Goal: Task Accomplishment & Management: Use online tool/utility

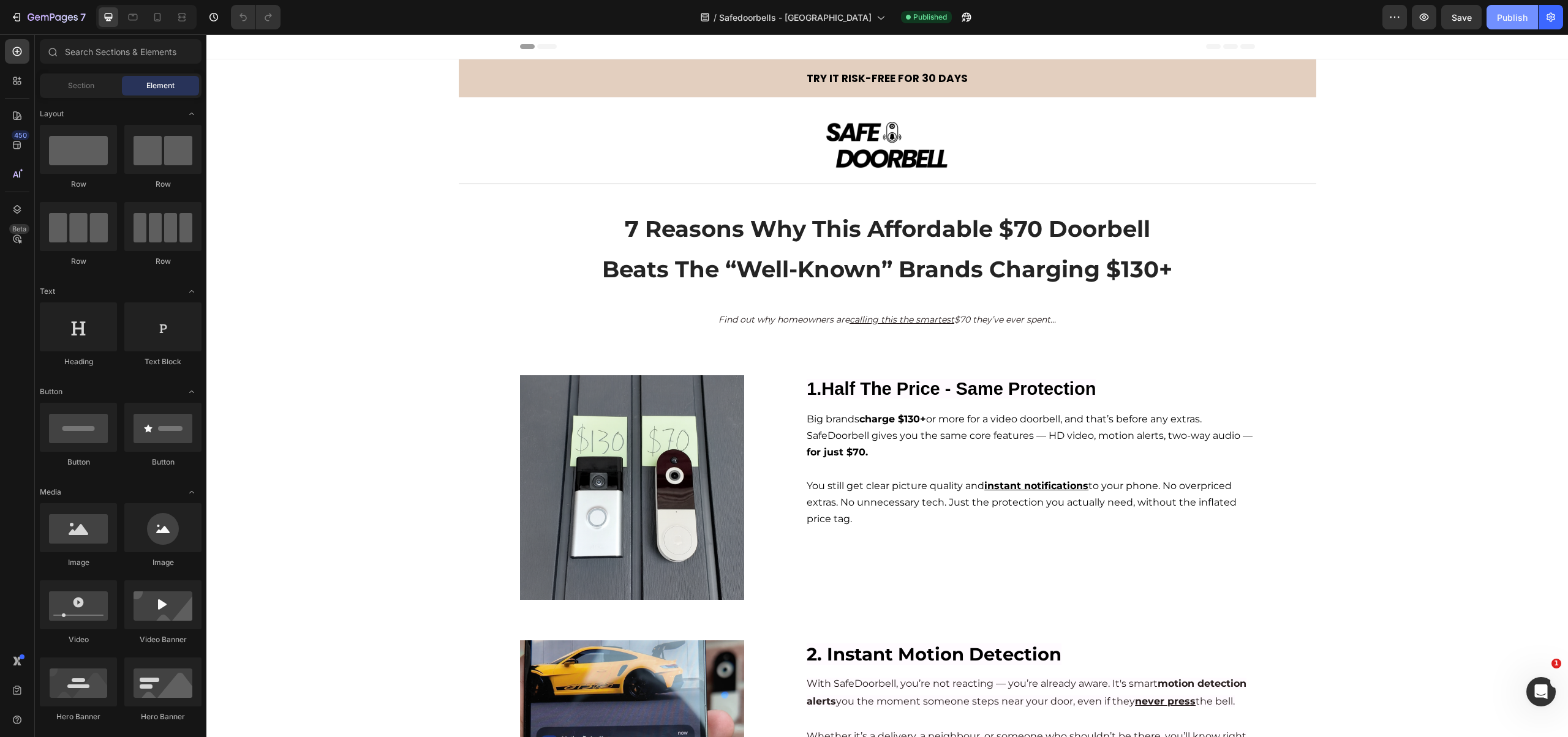
click at [1058, 19] on div "Publish" at bounding box center [1512, 17] width 31 height 13
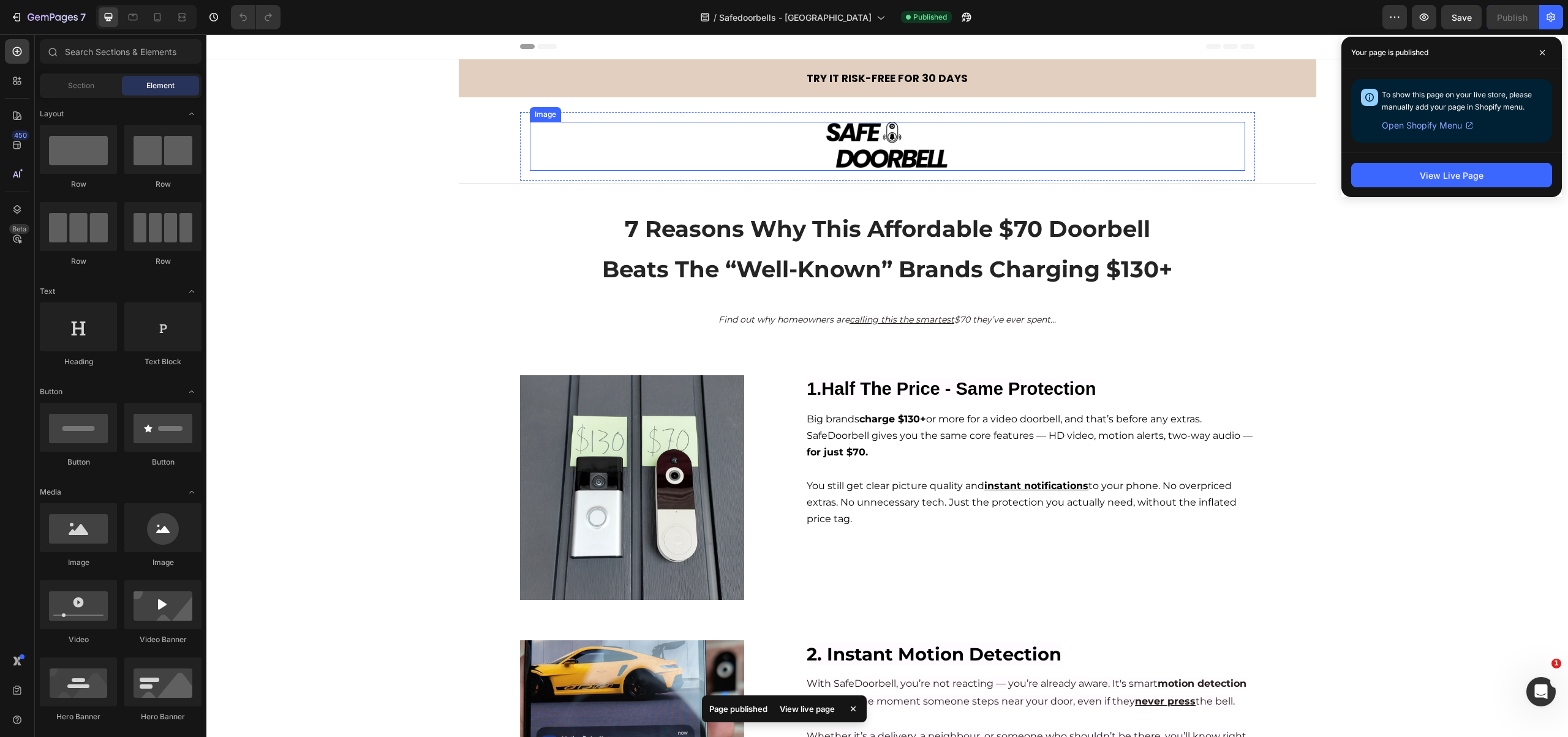
click at [1058, 152] on div at bounding box center [887, 144] width 716 height 46
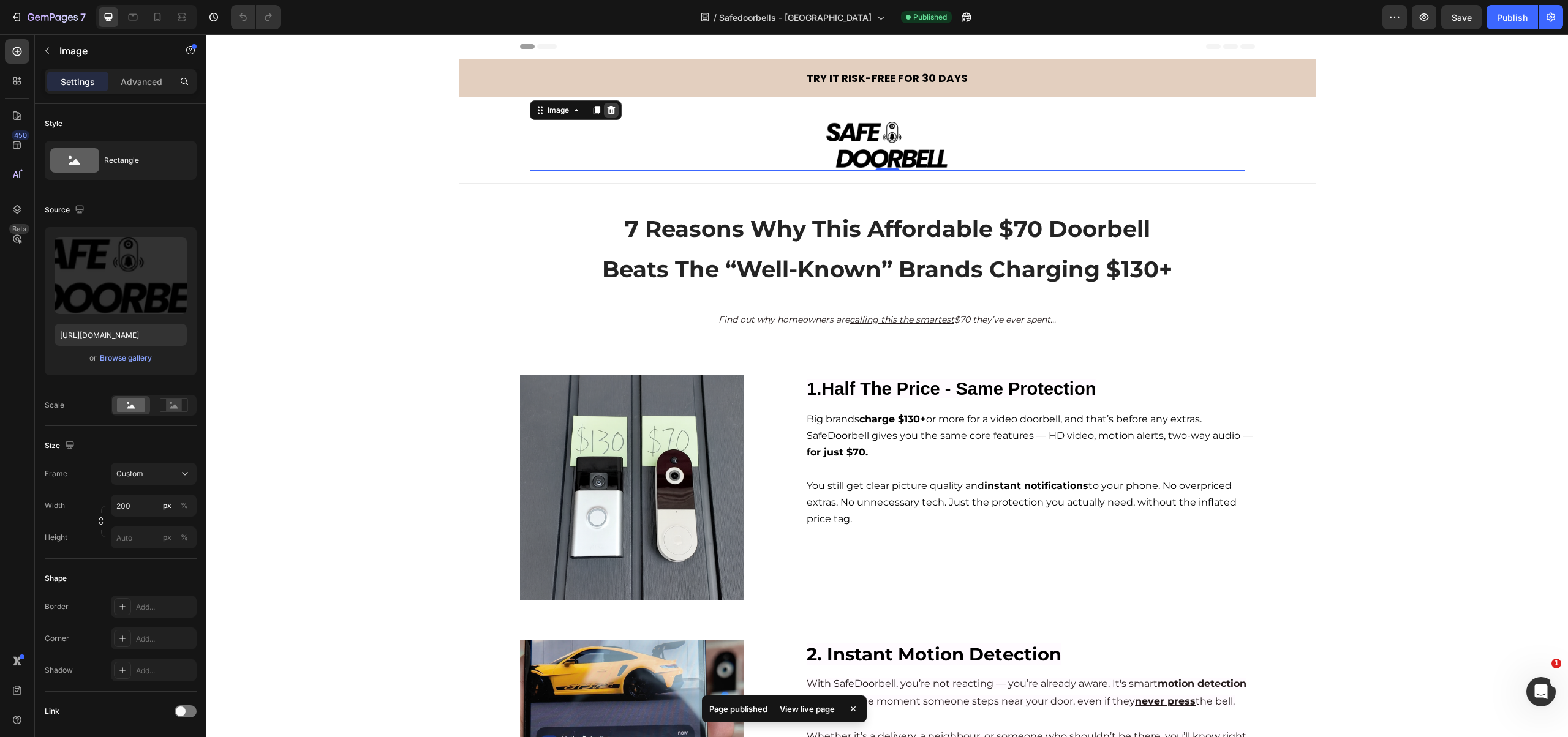
click at [607, 106] on icon at bounding box center [611, 109] width 8 height 8
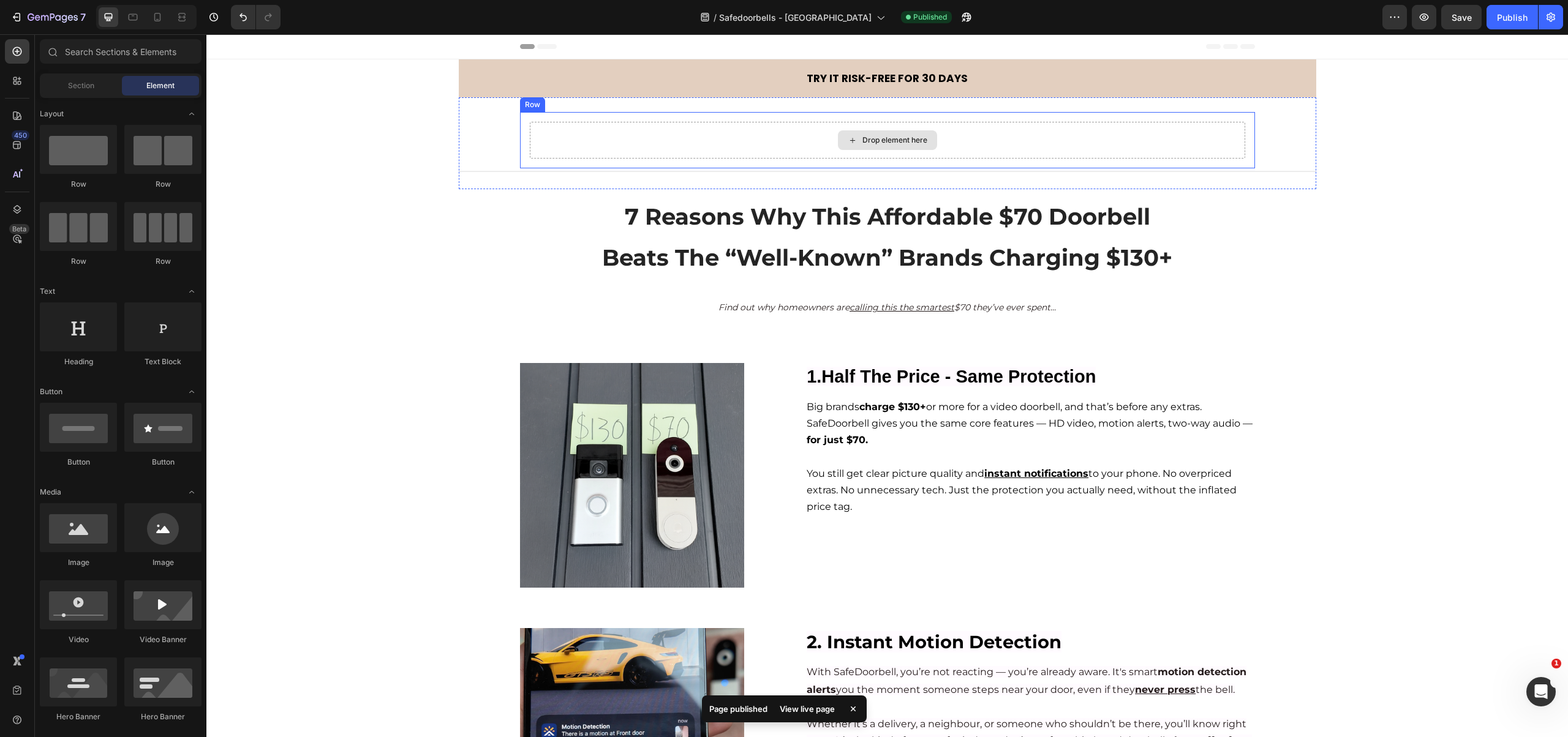
click at [742, 123] on div "Drop element here" at bounding box center [887, 140] width 716 height 37
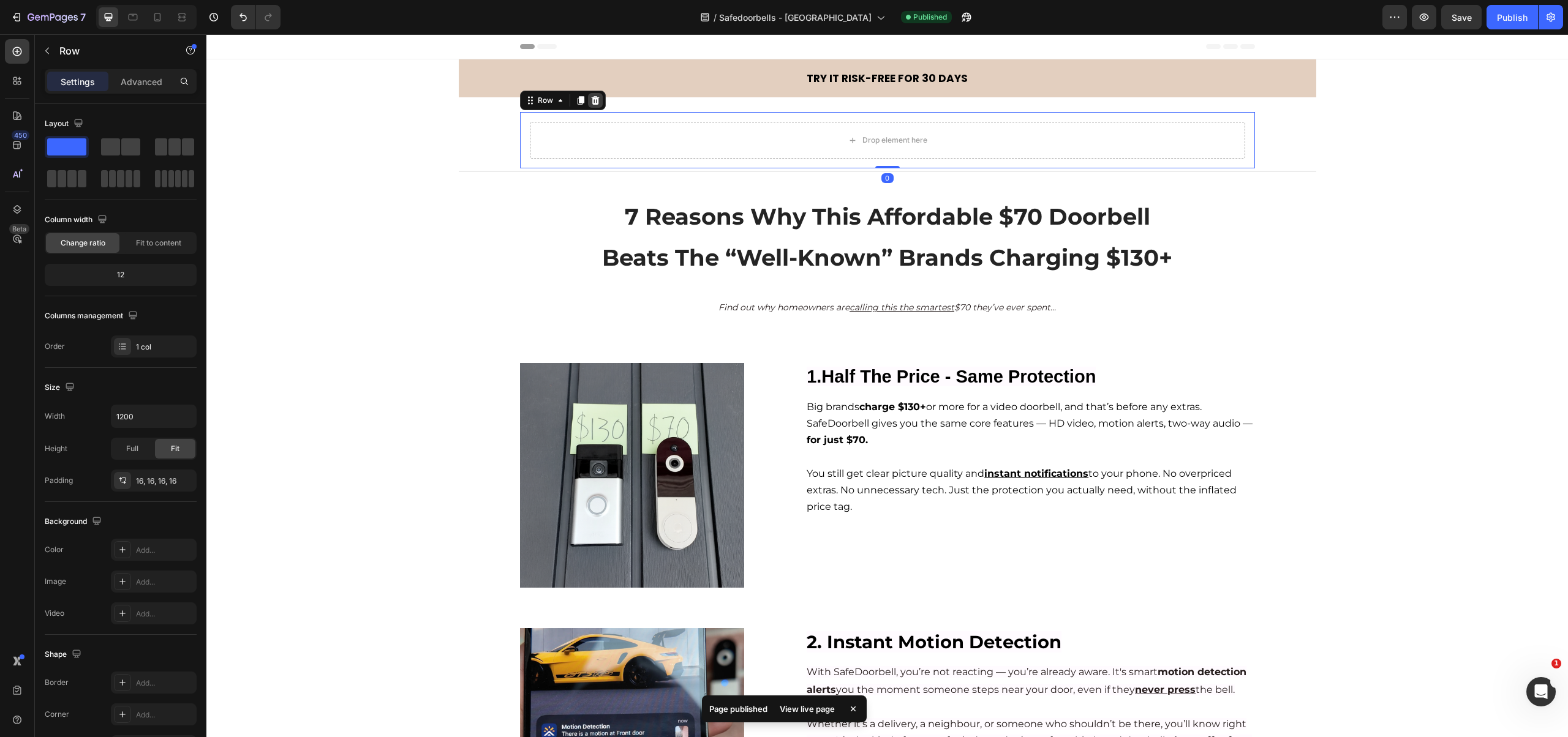
click at [591, 102] on icon at bounding box center [595, 100] width 8 height 8
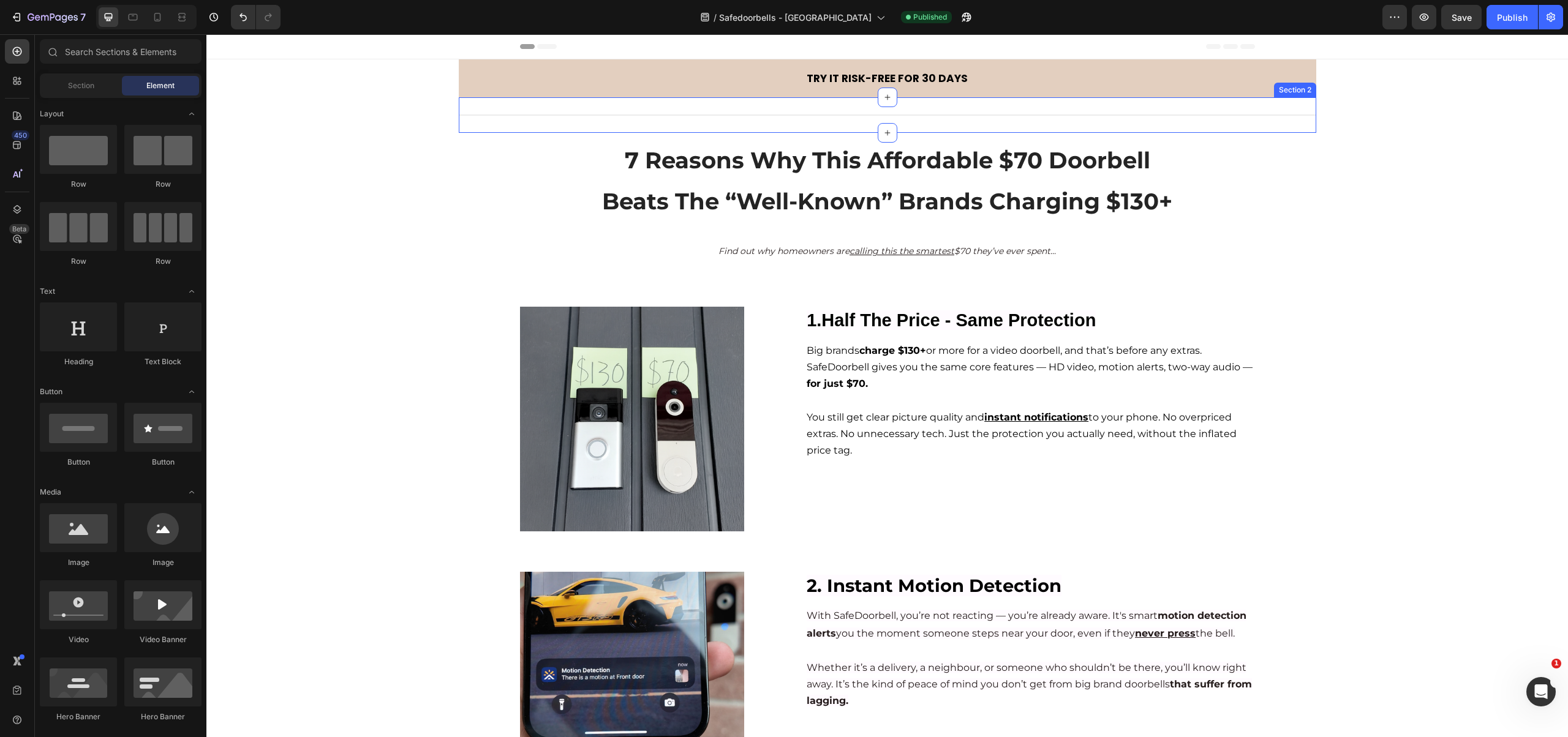
click at [593, 123] on div "Title Line Section 2" at bounding box center [887, 115] width 858 height 36
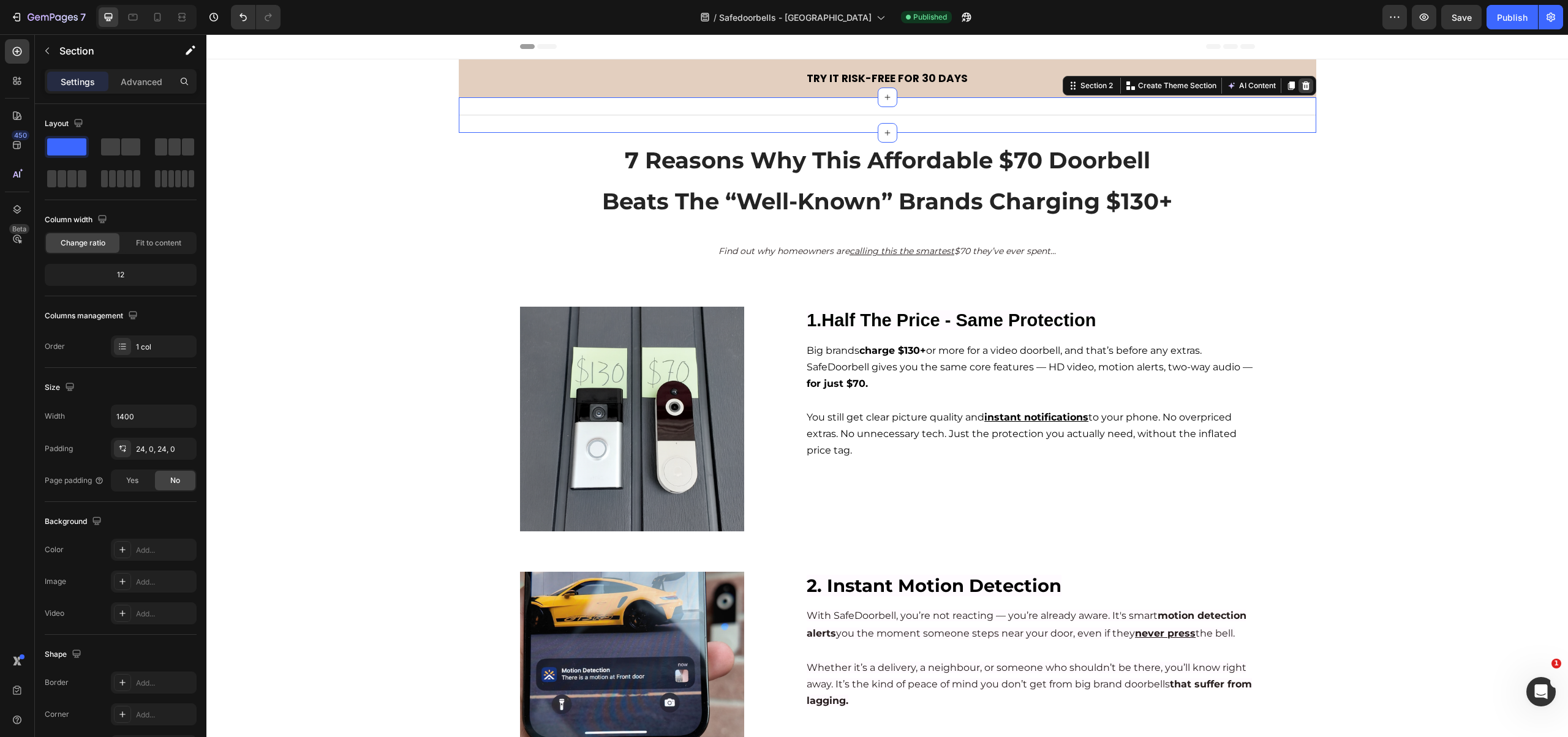
click at [1058, 87] on icon at bounding box center [1305, 85] width 8 height 8
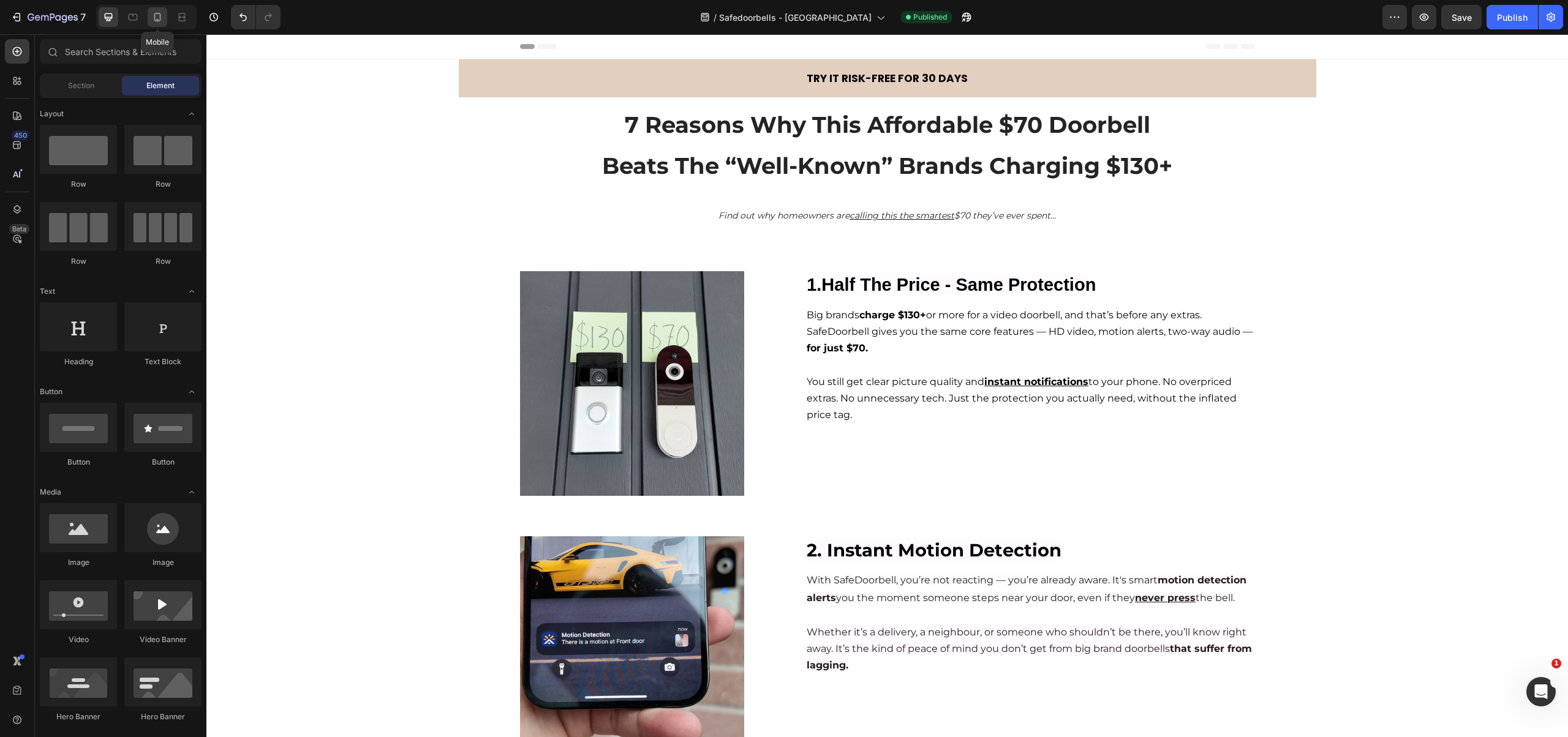
click at [155, 18] on icon at bounding box center [157, 17] width 12 height 12
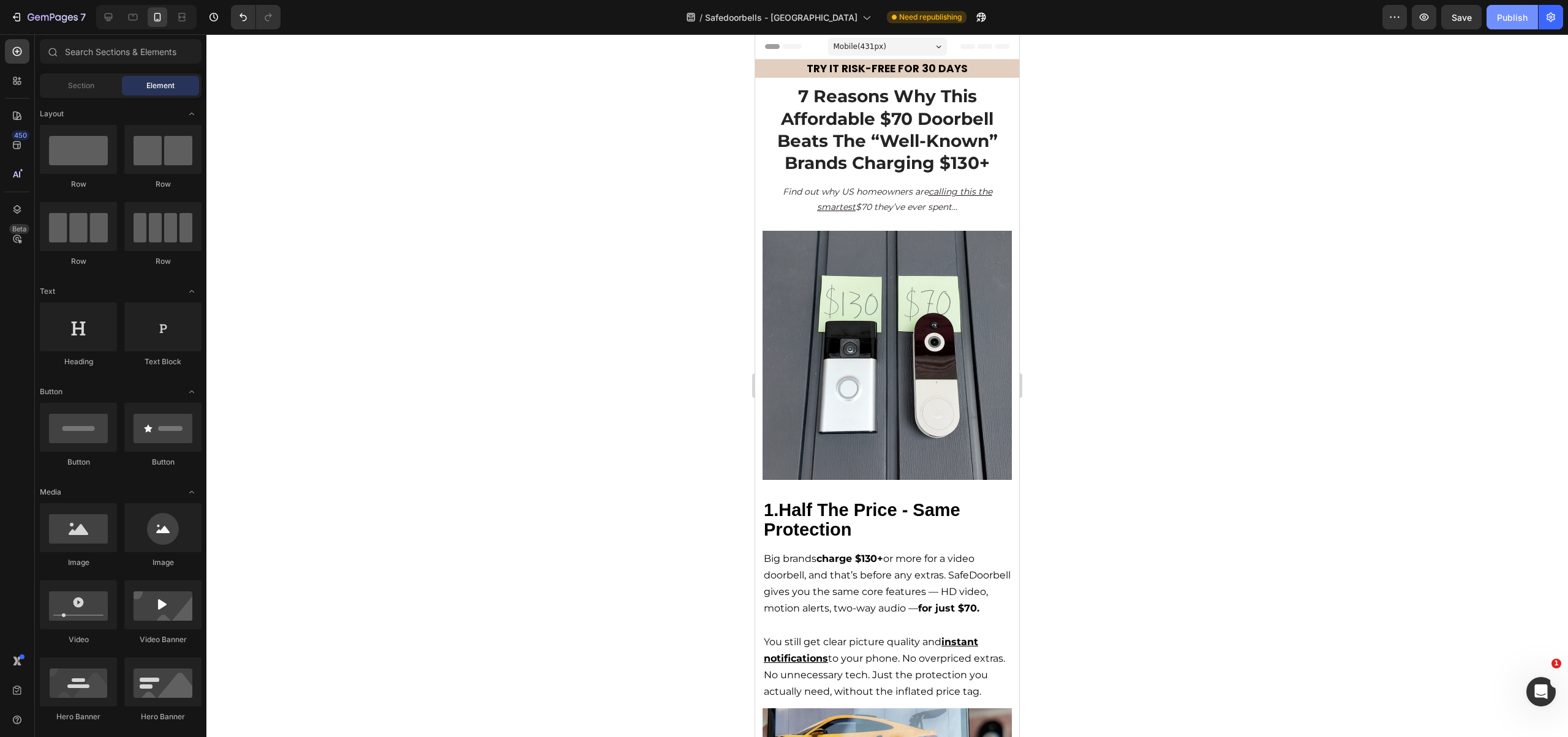
click at [1058, 7] on button "Publish" at bounding box center [1512, 17] width 52 height 24
click at [1058, 328] on div at bounding box center [887, 386] width 1362 height 703
click at [1058, 11] on icon "button" at bounding box center [1423, 17] width 12 height 12
